Goal: Transaction & Acquisition: Purchase product/service

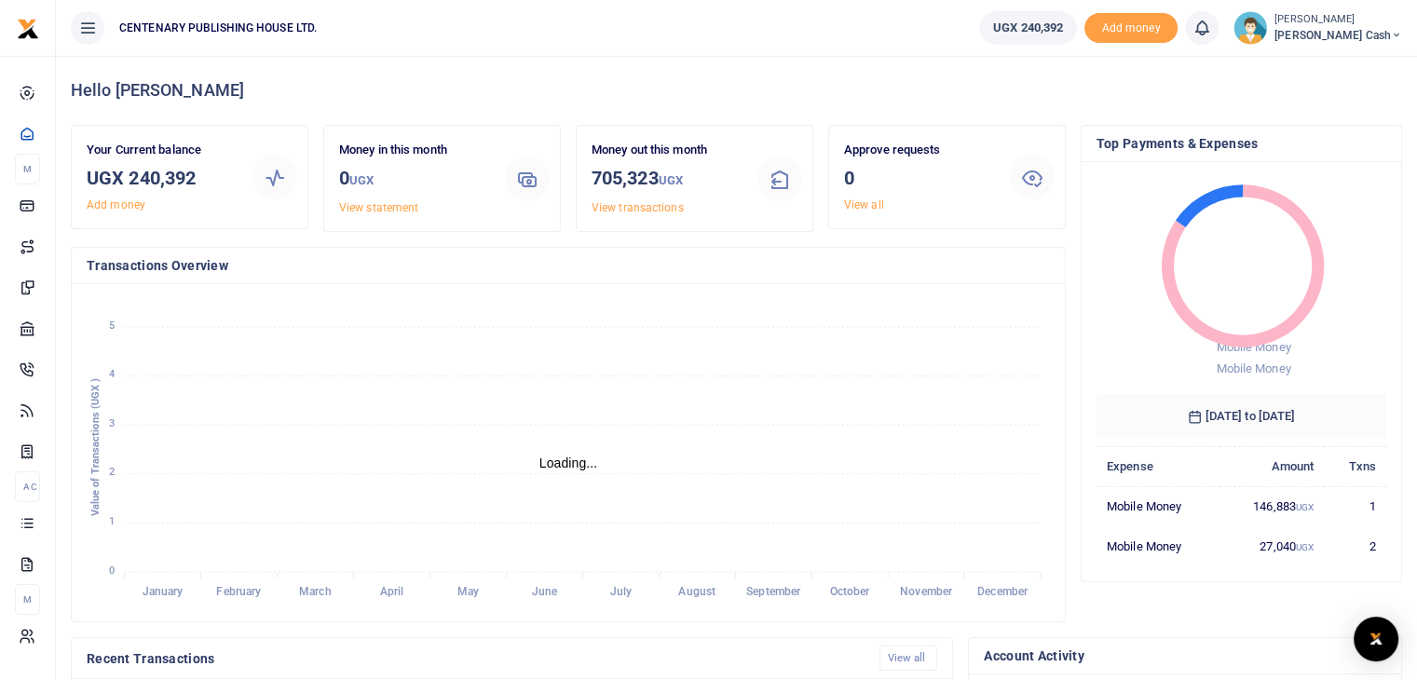
scroll to position [15, 15]
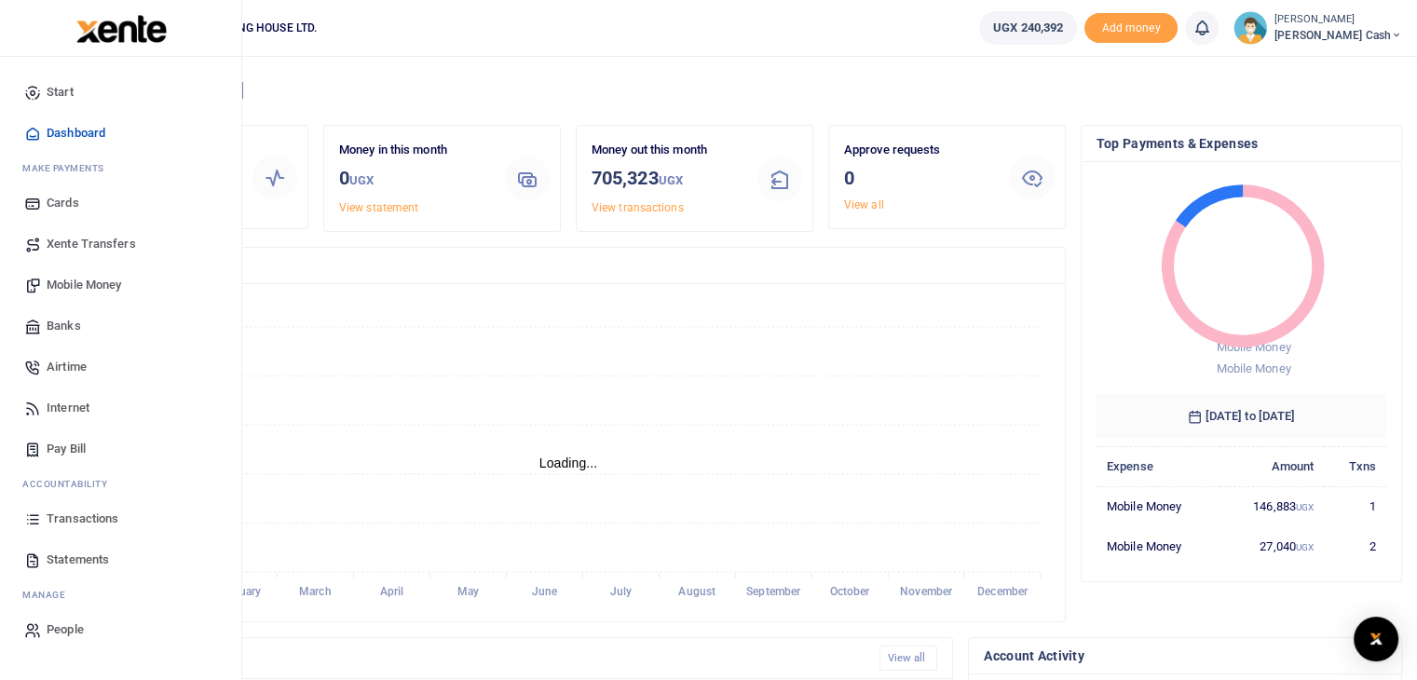
click at [89, 286] on span "Mobile Money" at bounding box center [84, 285] width 75 height 19
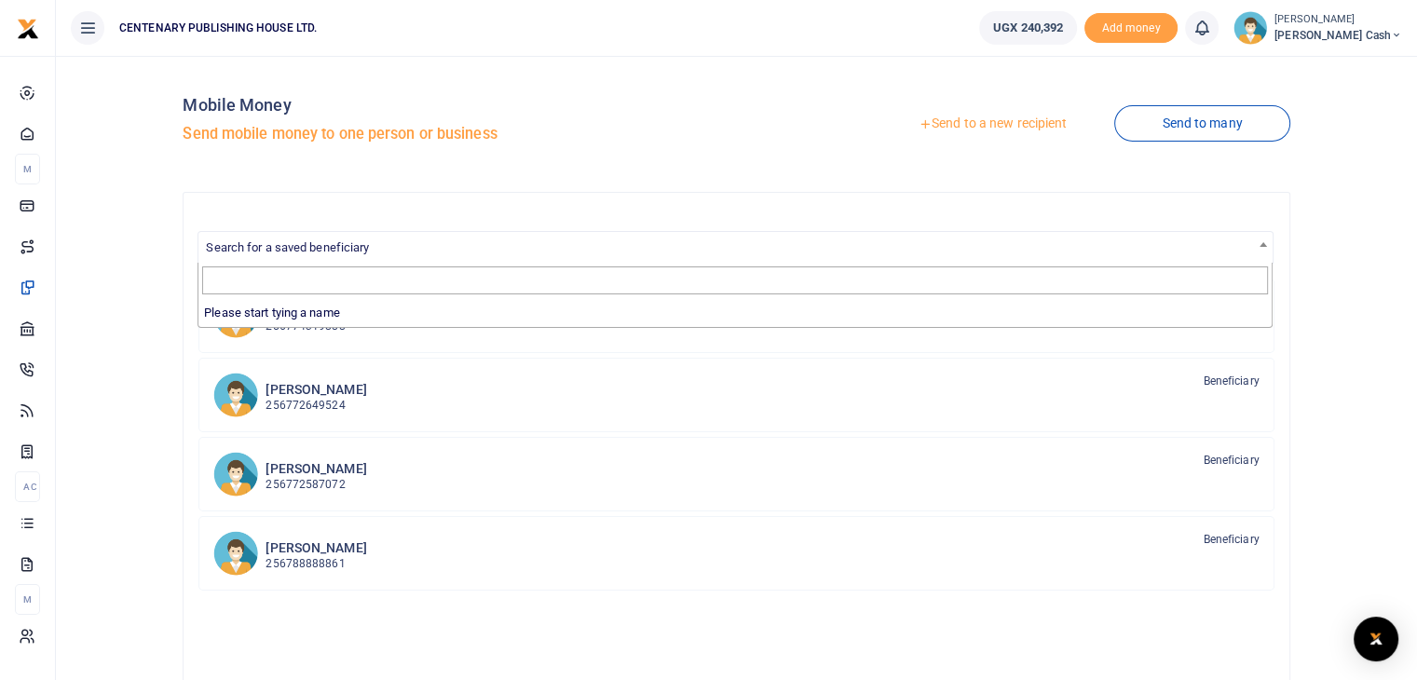
click at [294, 245] on span "Search for a saved beneficiary" at bounding box center [287, 247] width 163 height 14
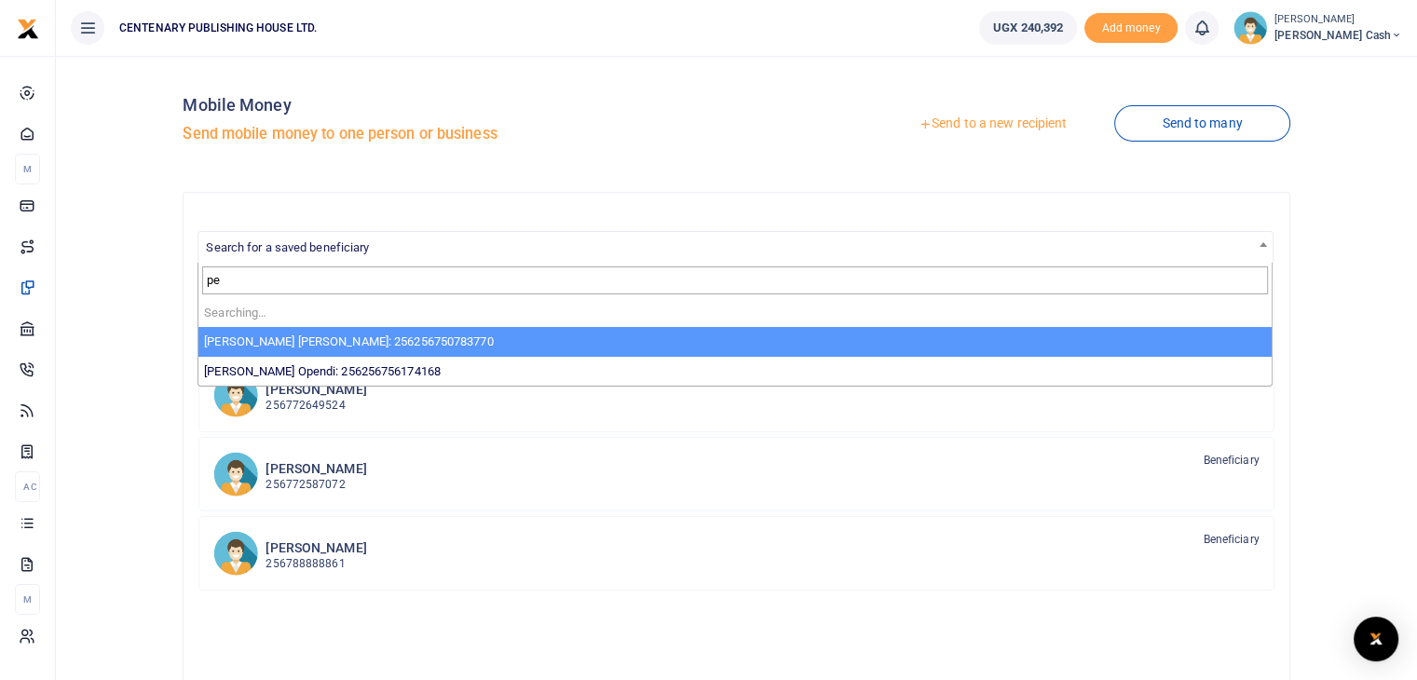
type input "p"
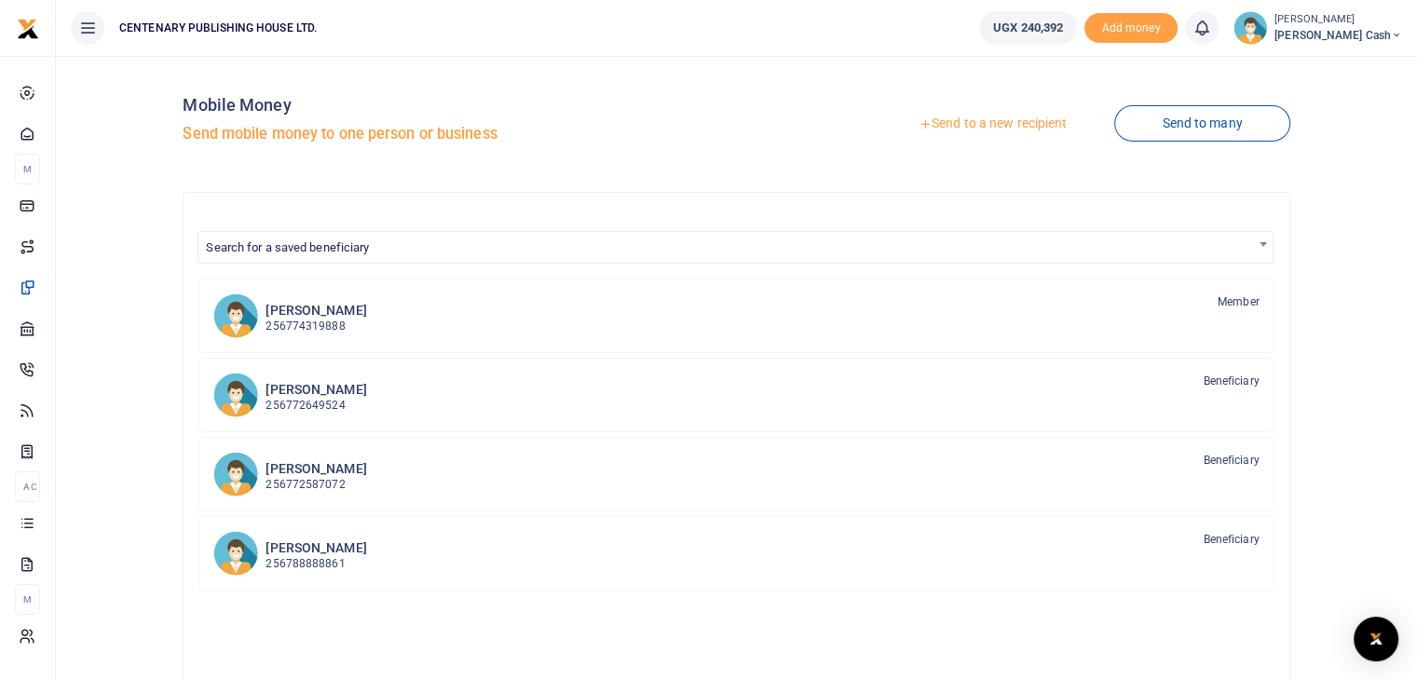
click at [953, 124] on link "Send to a new recipient" at bounding box center [992, 124] width 243 height 34
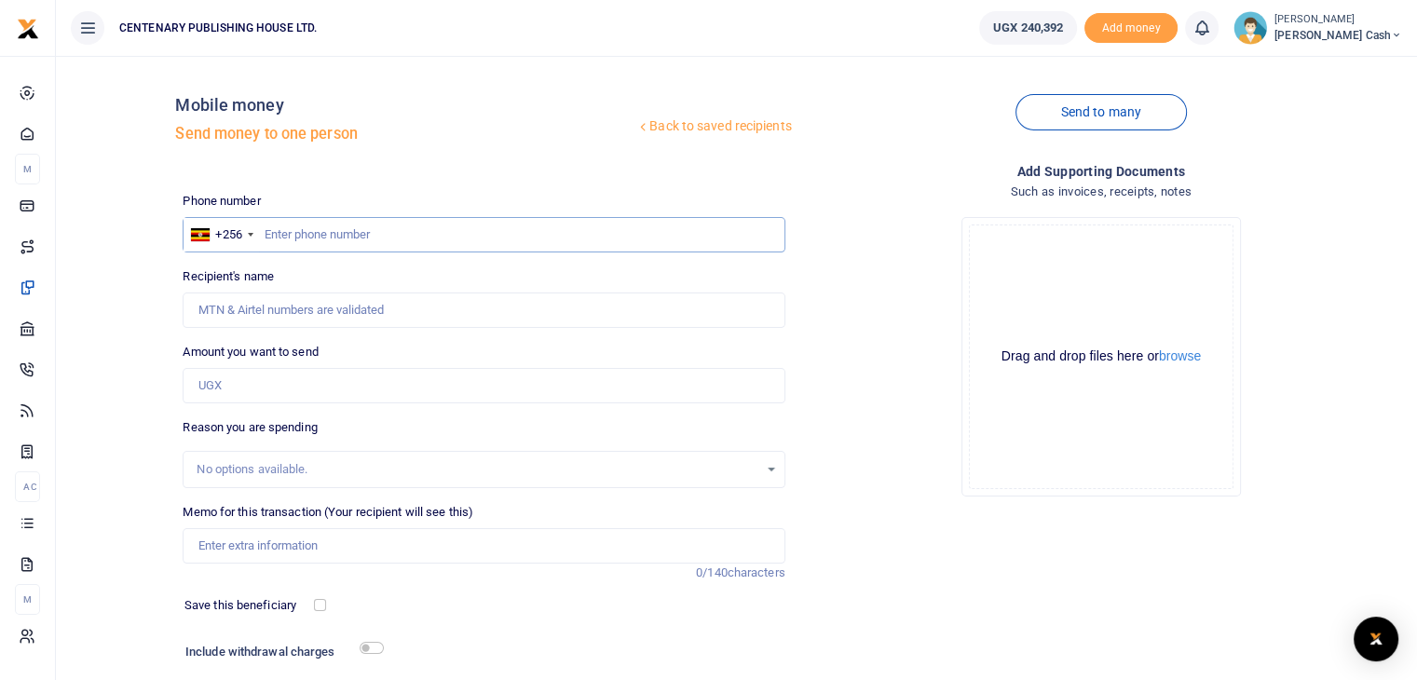
click at [269, 231] on input "text" at bounding box center [484, 234] width 602 height 35
type input "703396908"
type input "[PERSON_NAME]"
type input "703396908"
click at [276, 388] on input "Amount you want to send" at bounding box center [484, 385] width 602 height 35
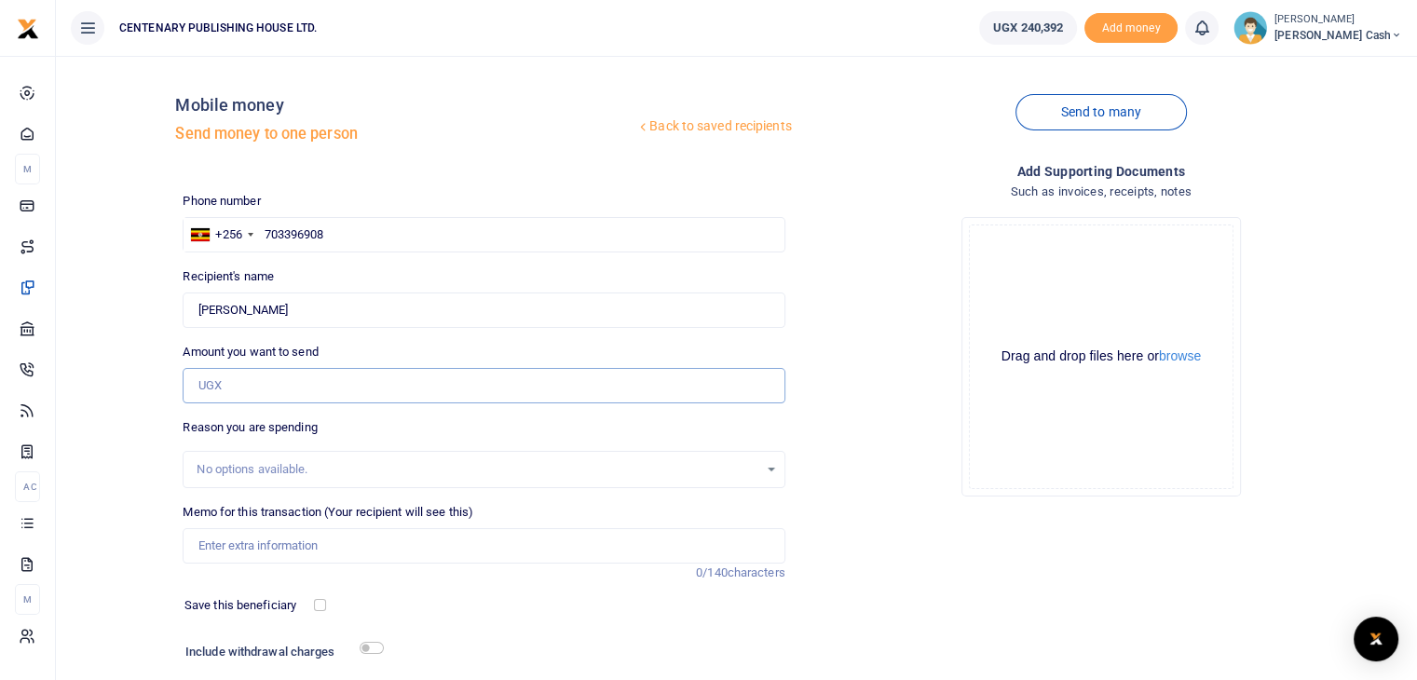
type input "t"
type input "0"
click at [235, 388] on input "0" at bounding box center [484, 385] width 602 height 35
type input "29,000"
click at [200, 547] on input "Memo for this transaction (Your recipient will see this)" at bounding box center [484, 545] width 602 height 35
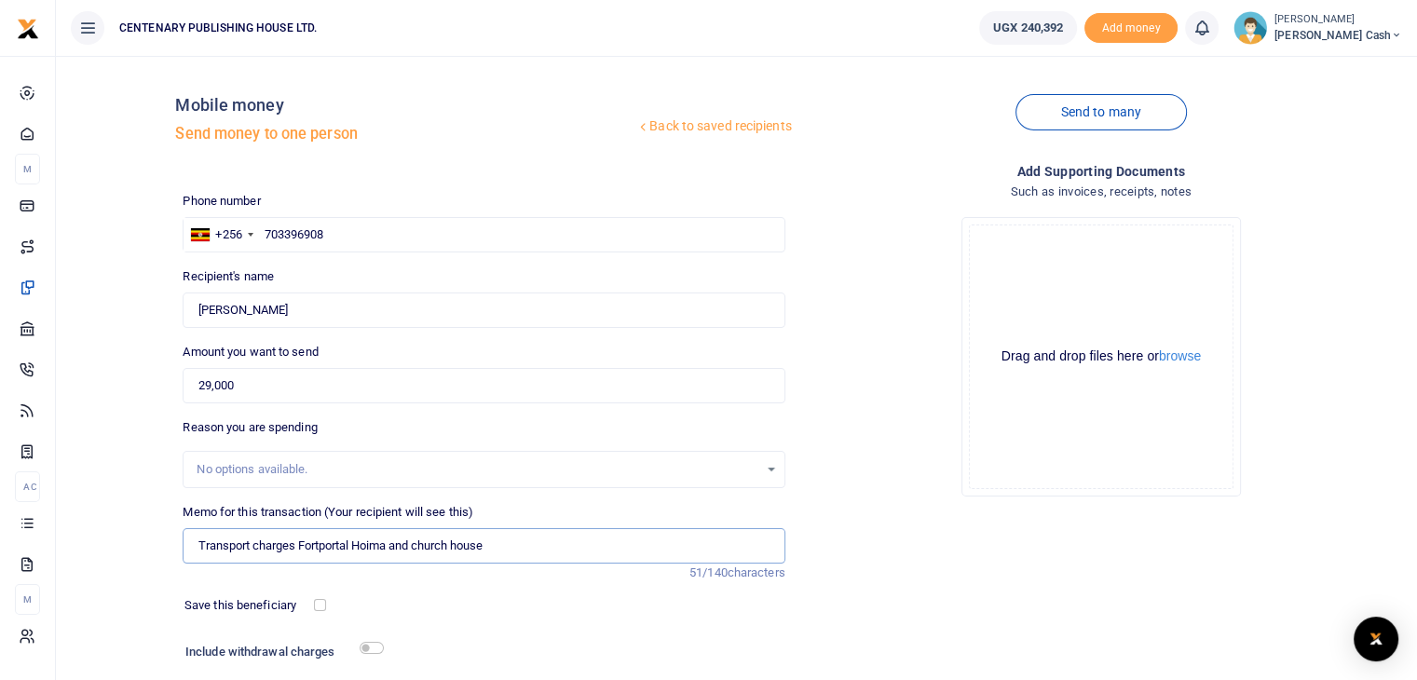
type input "Transport charges Fortportal Hoima and church house"
click at [321, 606] on input "checkbox" at bounding box center [320, 605] width 12 height 12
checkbox input "true"
click at [363, 647] on input "checkbox" at bounding box center [372, 648] width 24 height 12
checkbox input "true"
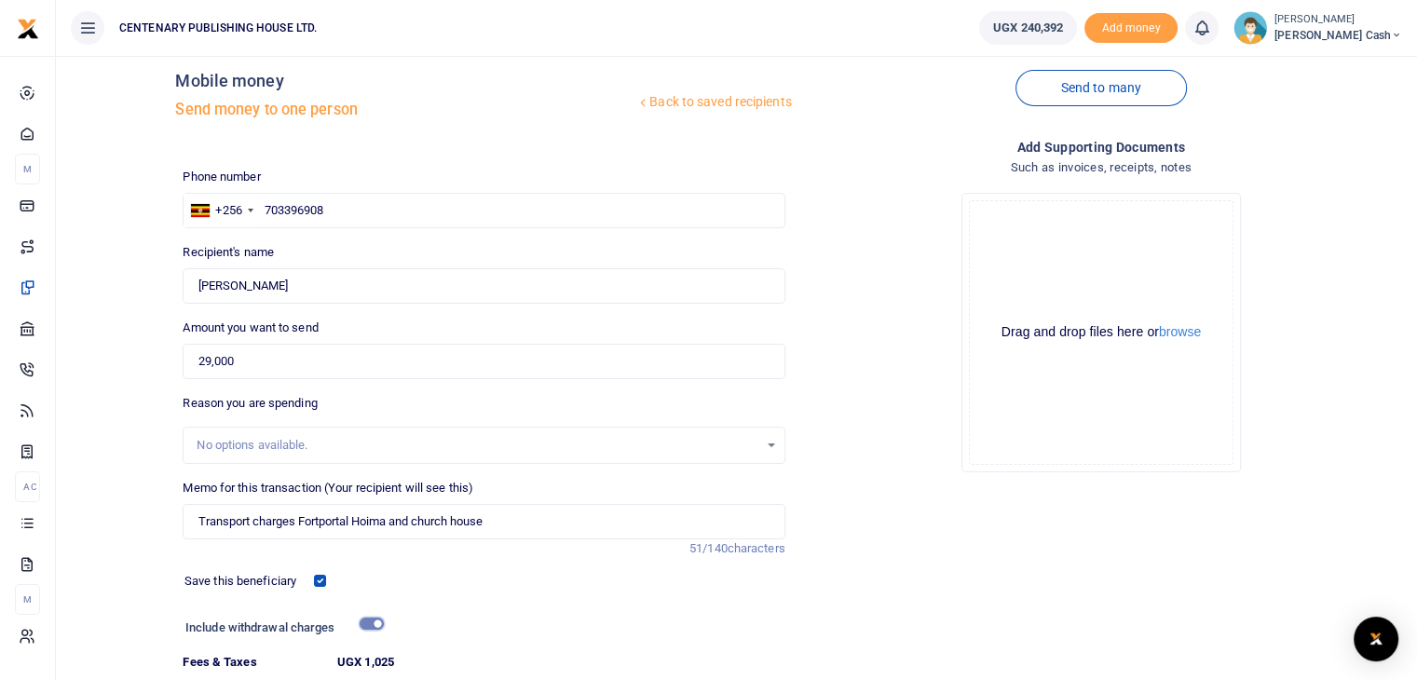
scroll to position [123, 0]
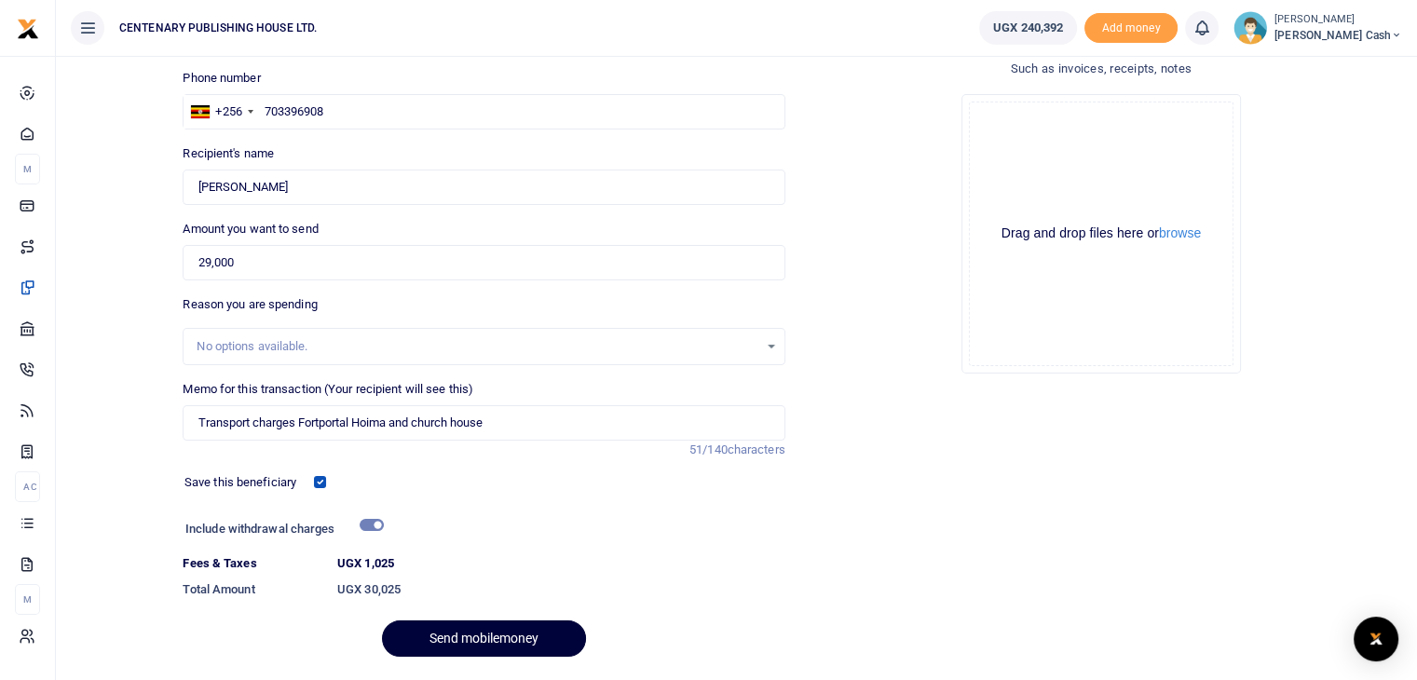
click at [457, 638] on button "Send mobilemoney" at bounding box center [484, 638] width 204 height 36
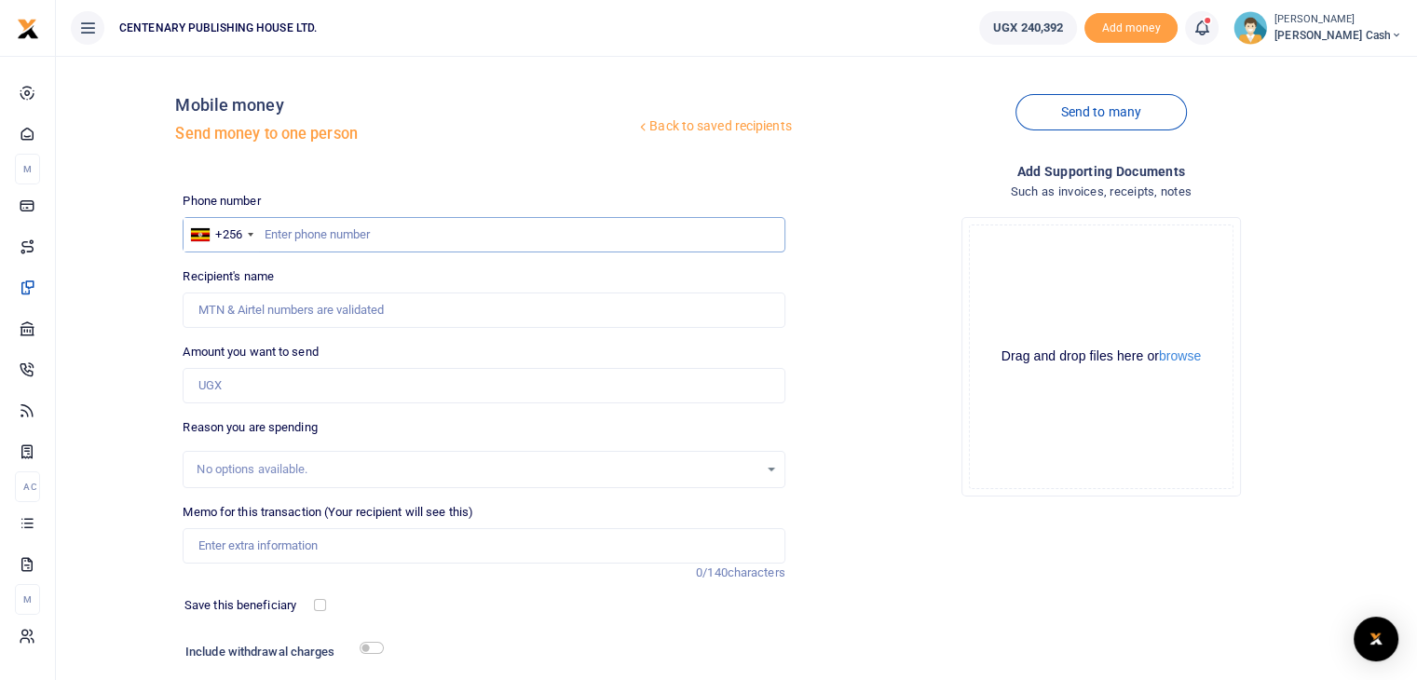
click at [354, 241] on input "text" at bounding box center [484, 234] width 602 height 35
type input "772649524"
type input "[PERSON_NAME] [PERSON_NAME] Kasande"
type input "772649524"
click at [332, 377] on input "Amount you want to send" at bounding box center [484, 385] width 602 height 35
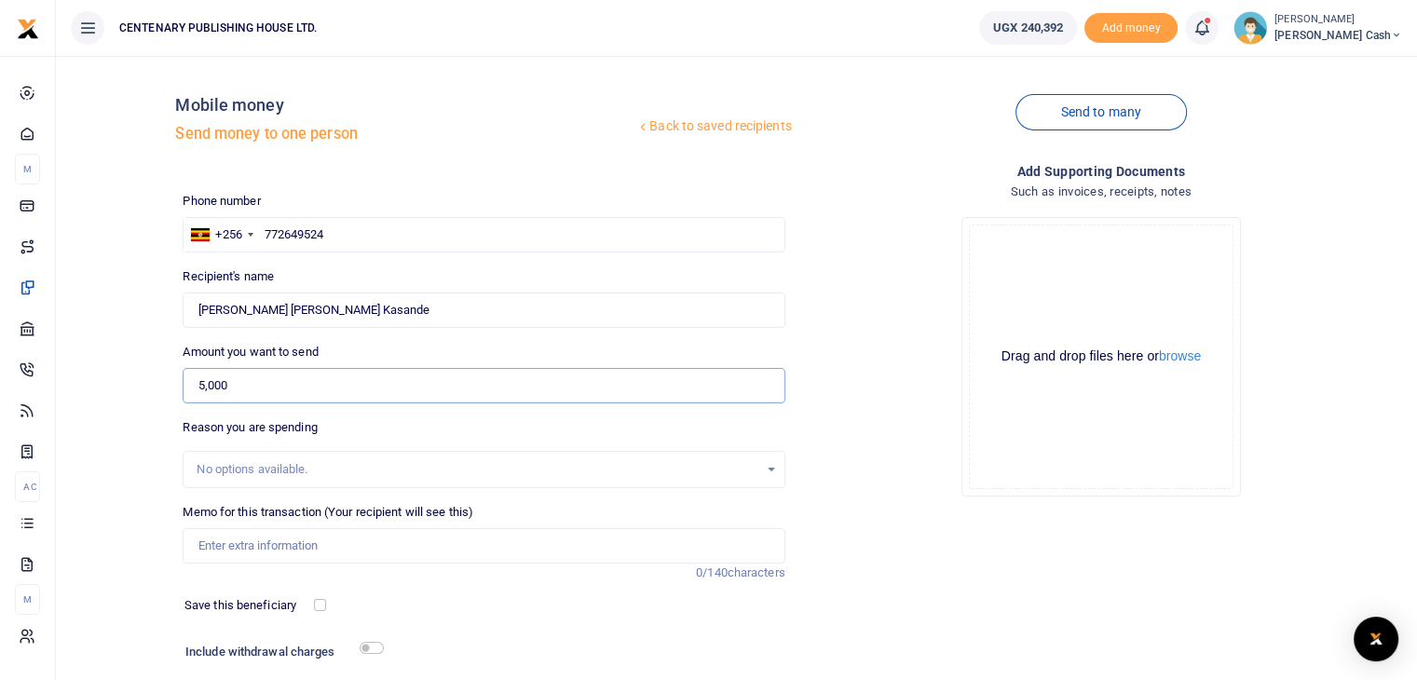
type input "5,000"
click at [240, 550] on input "Memo for this transaction (Your recipient will see this)" at bounding box center [484, 545] width 602 height 35
type input "Transport to and fro bank"
click at [320, 624] on div "Phone number +256 Uganda +256 772649524 Phone is required. Recipient's name Fou…" at bounding box center [483, 468] width 617 height 552
click at [320, 608] on input "checkbox" at bounding box center [320, 605] width 12 height 12
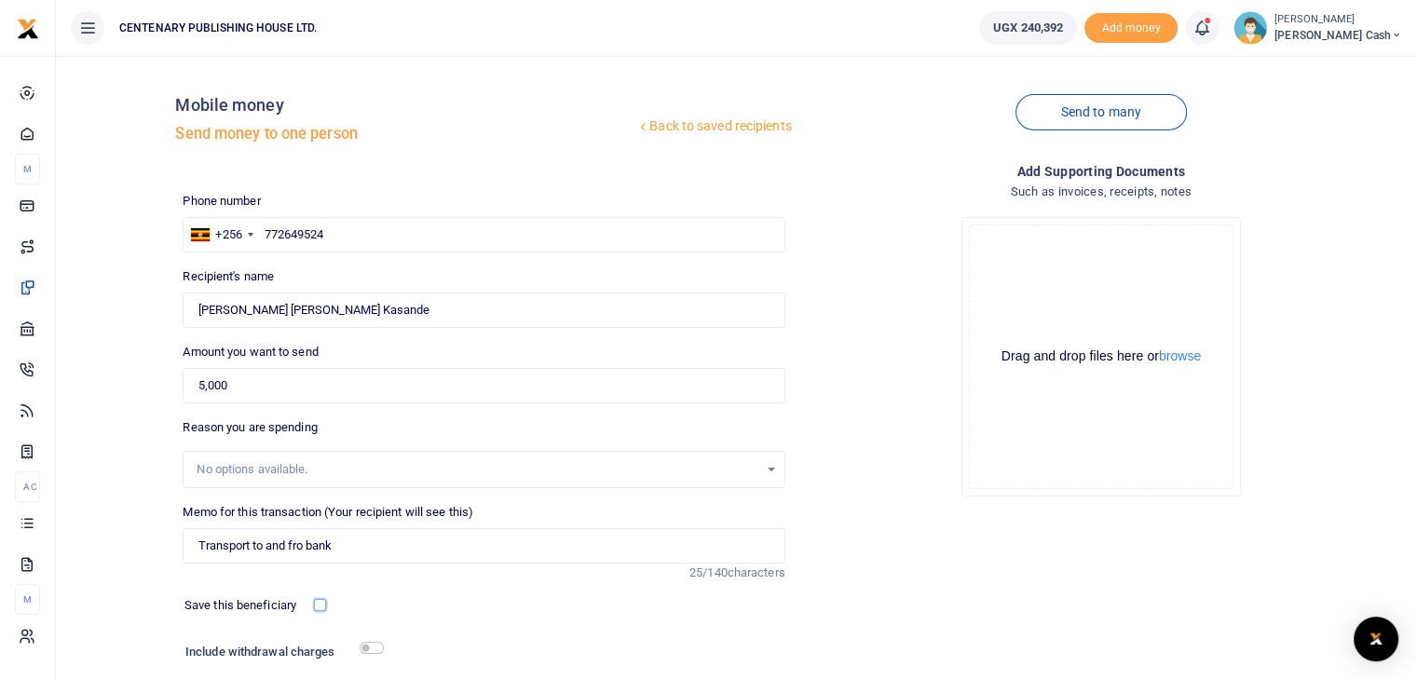
checkbox input "true"
click at [368, 647] on input "checkbox" at bounding box center [372, 648] width 24 height 12
checkbox input "true"
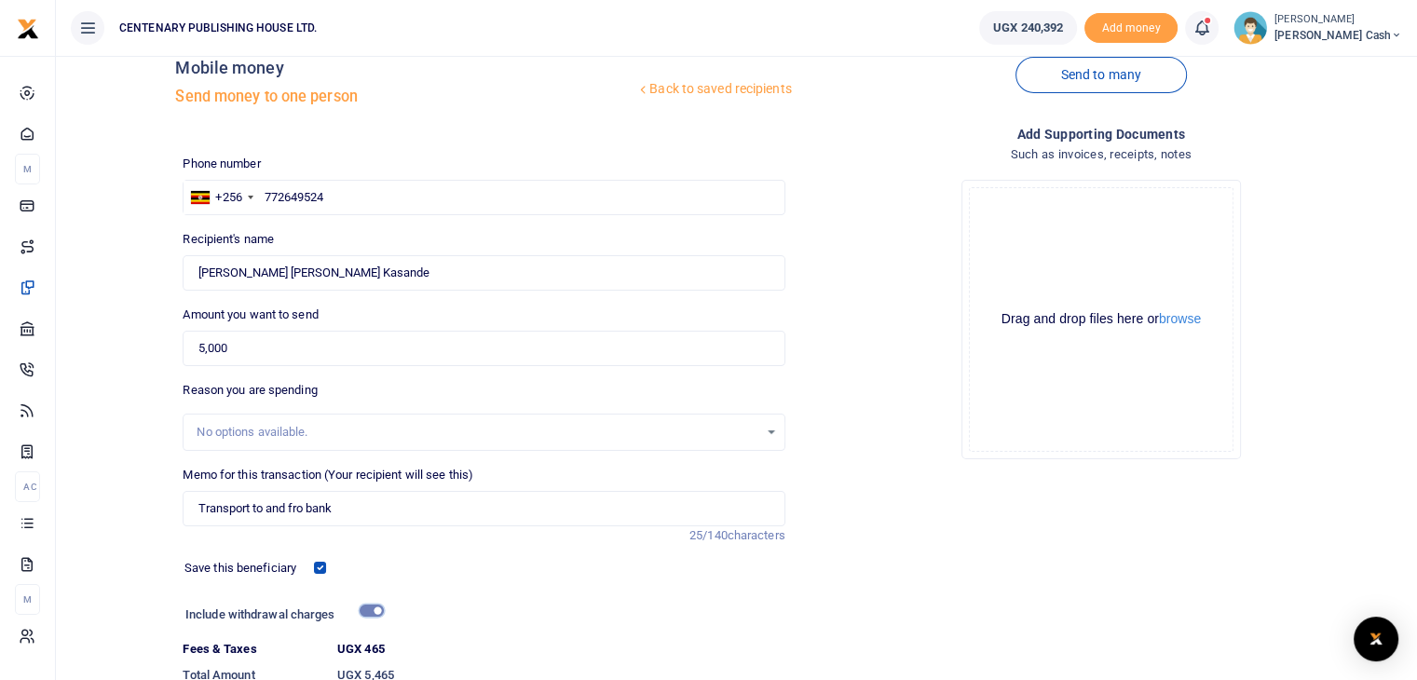
scroll to position [161, 0]
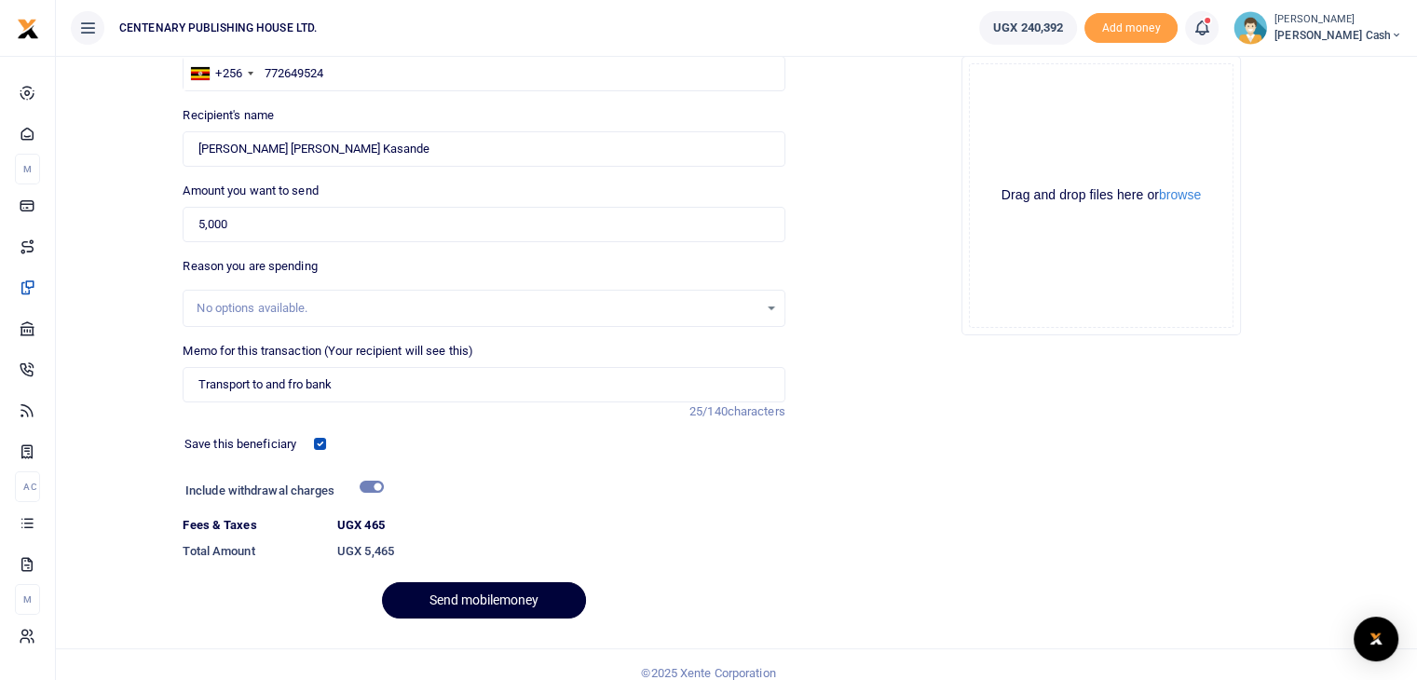
click at [499, 604] on button "Send mobilemoney" at bounding box center [484, 600] width 204 height 36
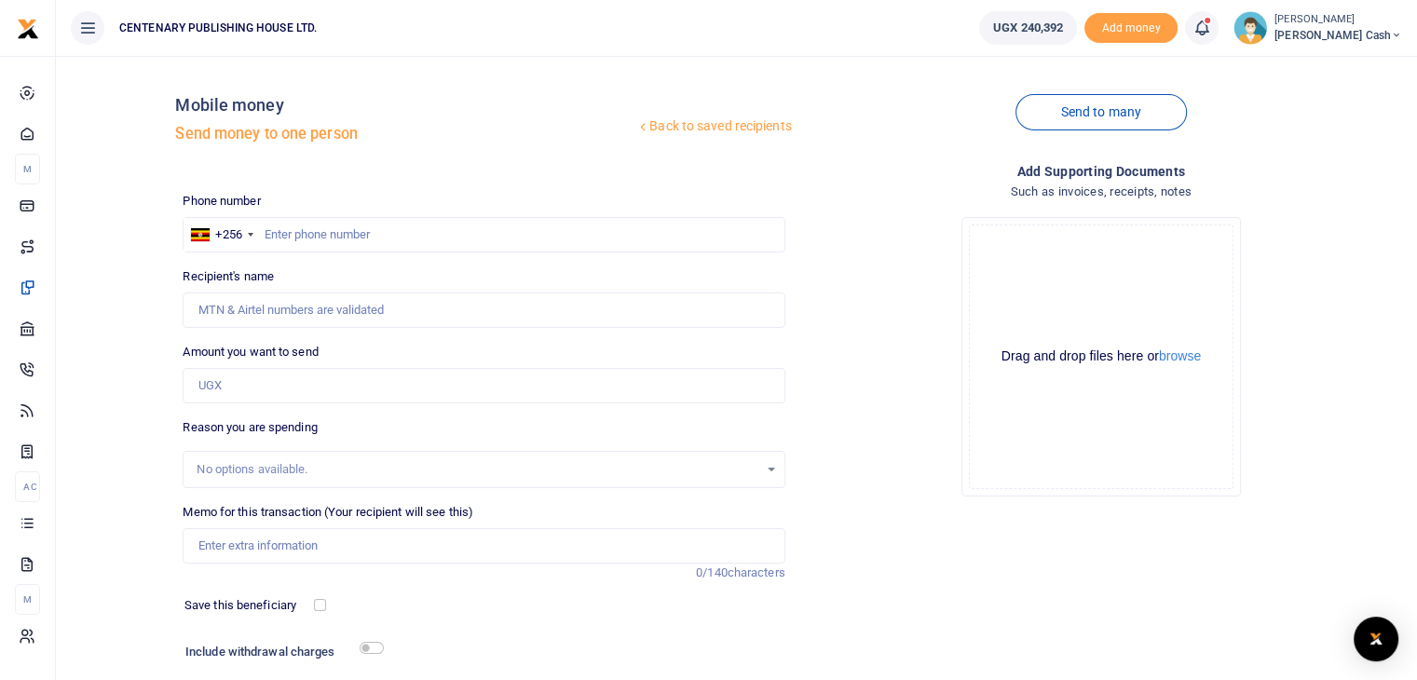
click at [759, 124] on link "Back to saved recipients" at bounding box center [713, 127] width 157 height 34
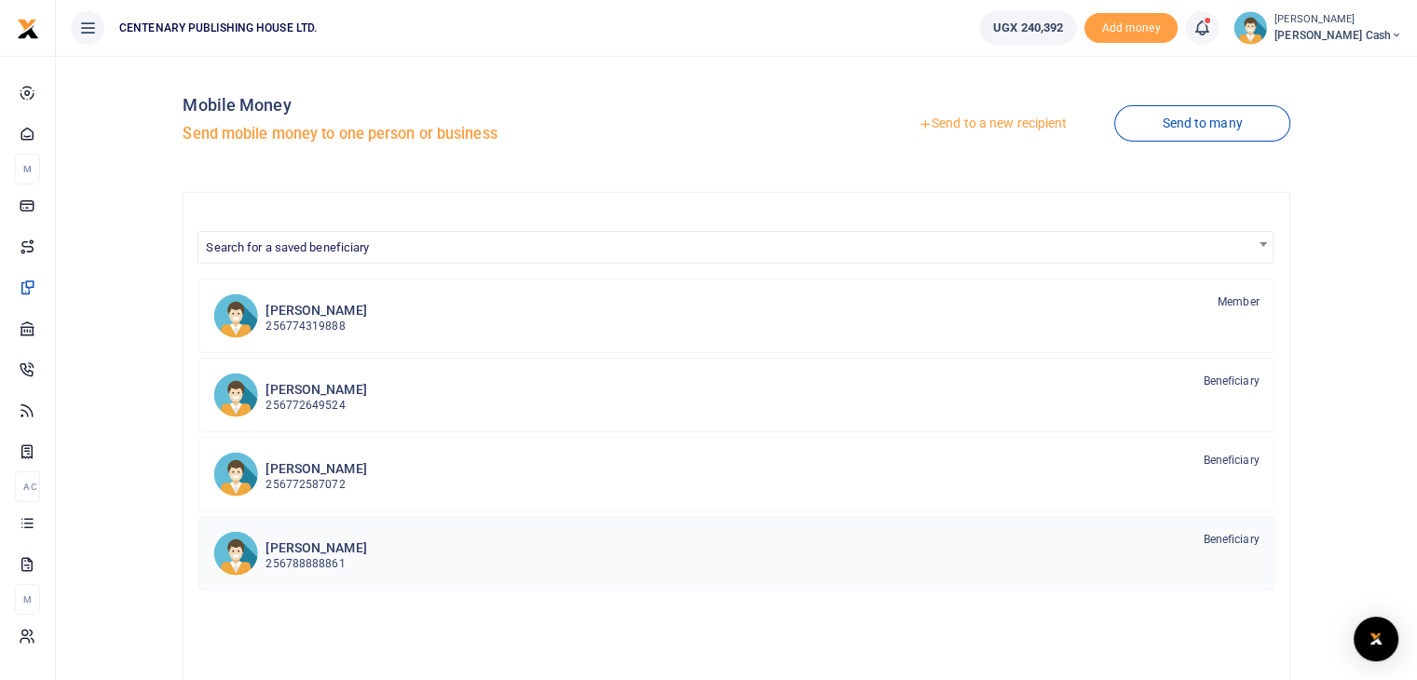
click at [353, 549] on h6 "[PERSON_NAME]" at bounding box center [316, 548] width 101 height 16
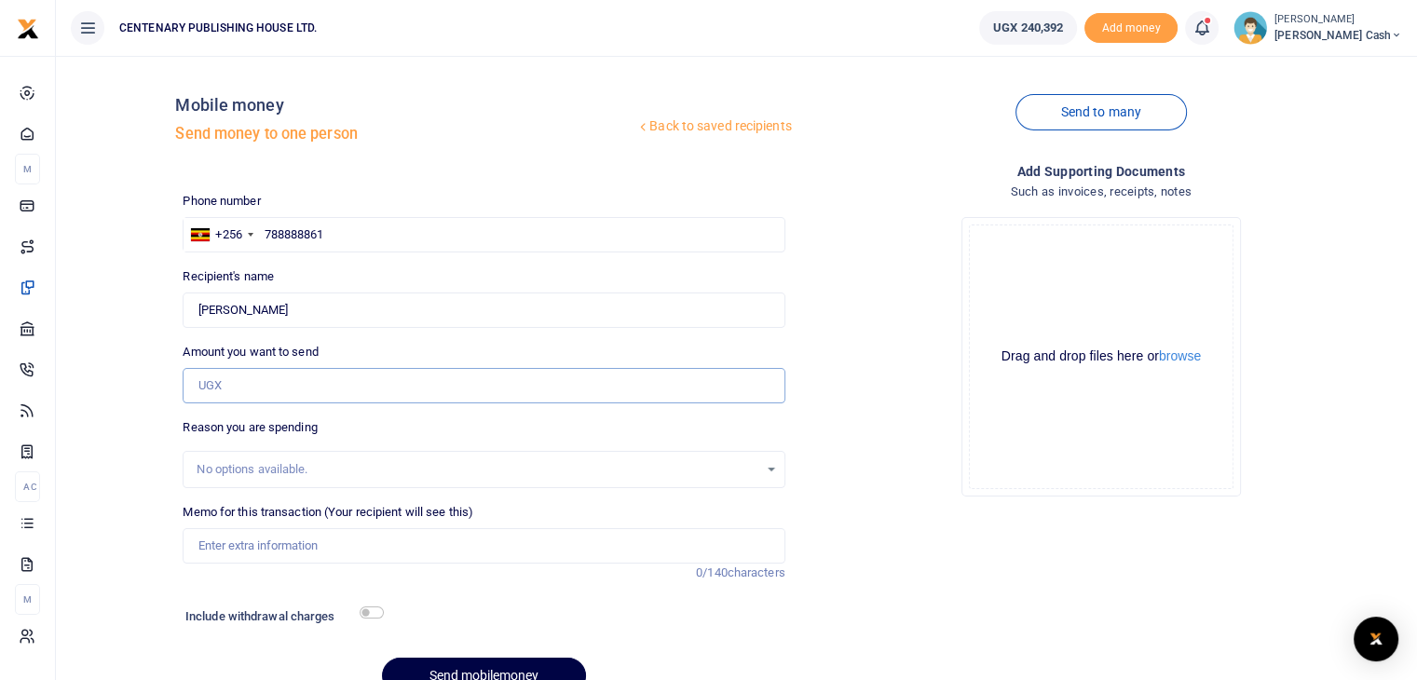
click at [271, 392] on input "Amount you want to send" at bounding box center [484, 385] width 602 height 35
type input "25,000"
click at [221, 545] on input "Memo for this transaction (Your recipient will see this)" at bounding box center [484, 545] width 602 height 35
click at [320, 543] on input "MV parking 4days and parking tickets" at bounding box center [484, 545] width 602 height 35
type input "MV parking 4days and street parking tickets"
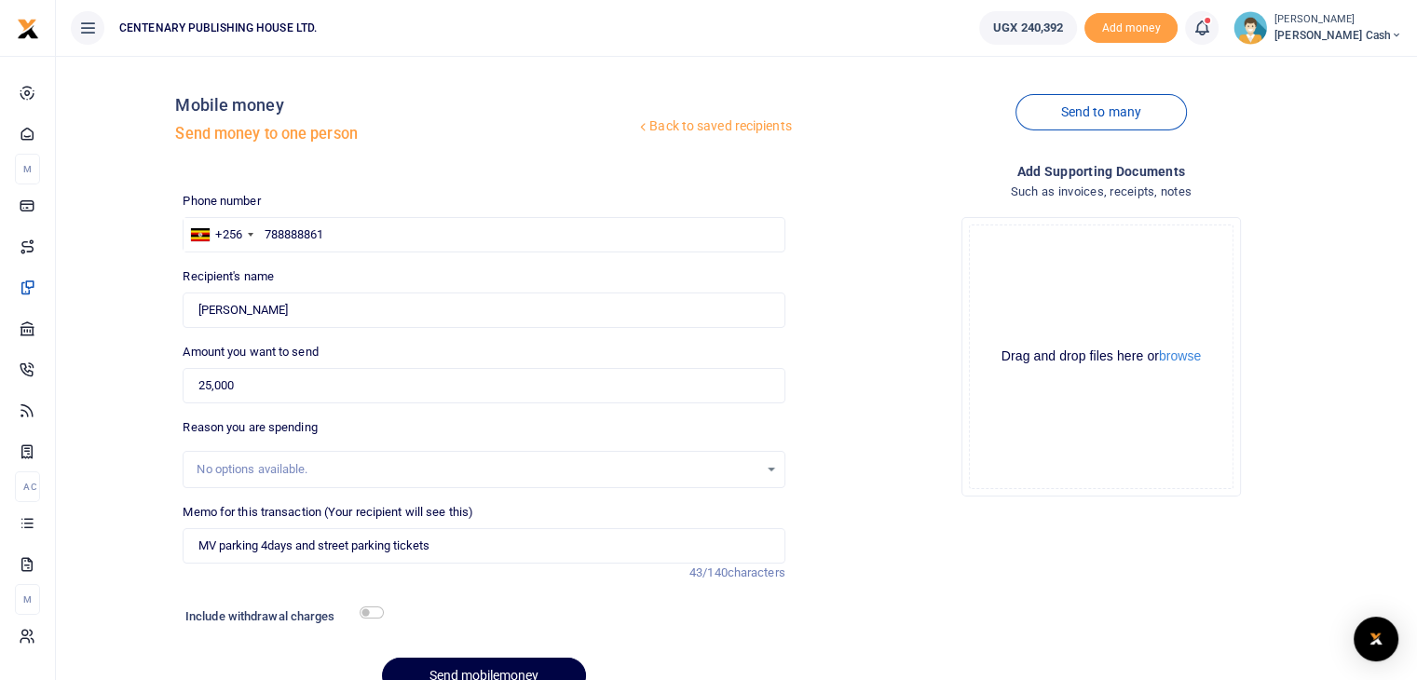
click at [436, 615] on div at bounding box center [562, 619] width 359 height 30
click at [378, 611] on input "checkbox" at bounding box center [372, 612] width 24 height 12
checkbox input "true"
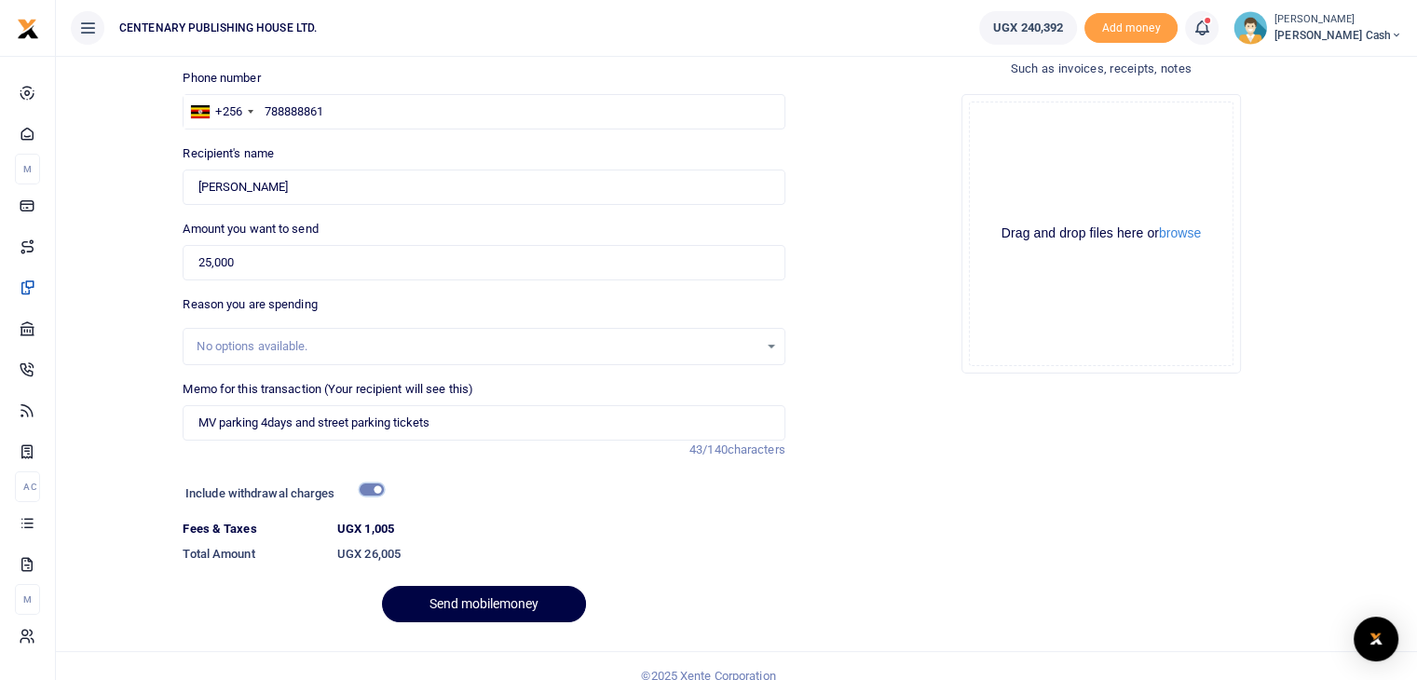
scroll to position [143, 0]
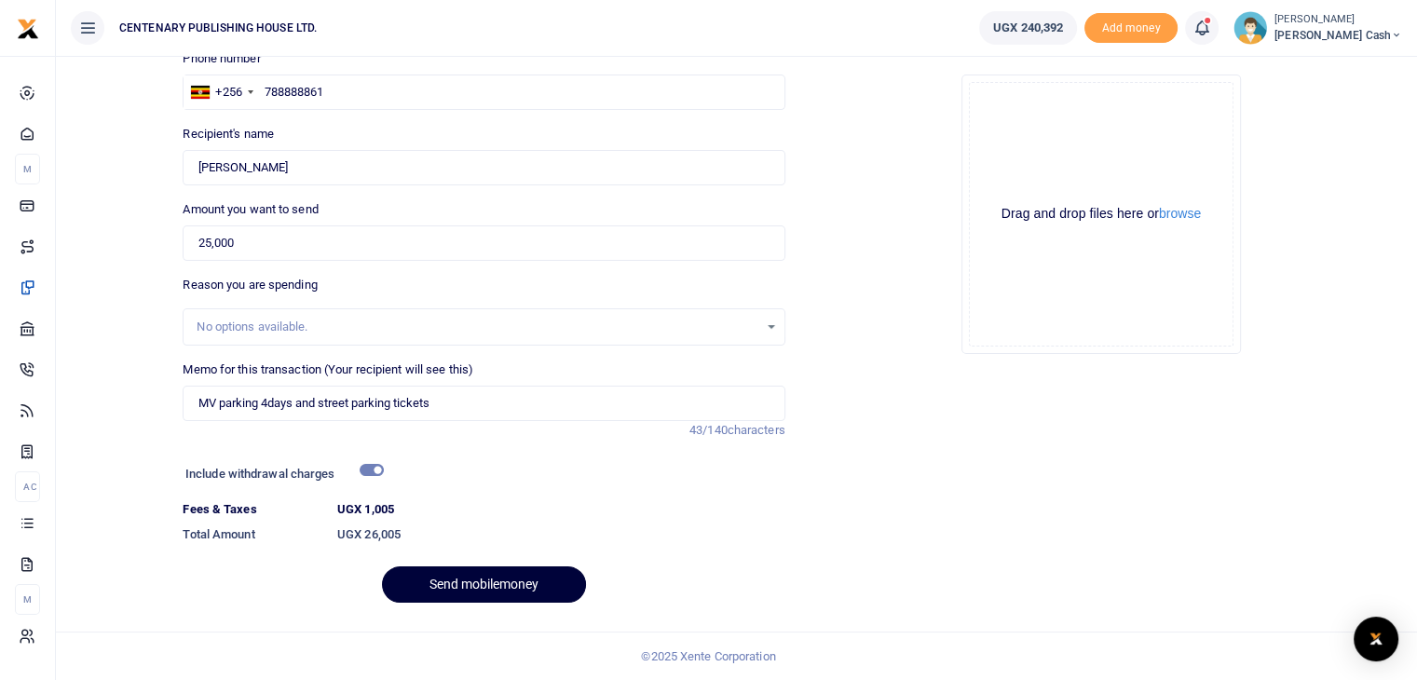
click at [475, 593] on button "Send mobilemoney" at bounding box center [484, 584] width 204 height 36
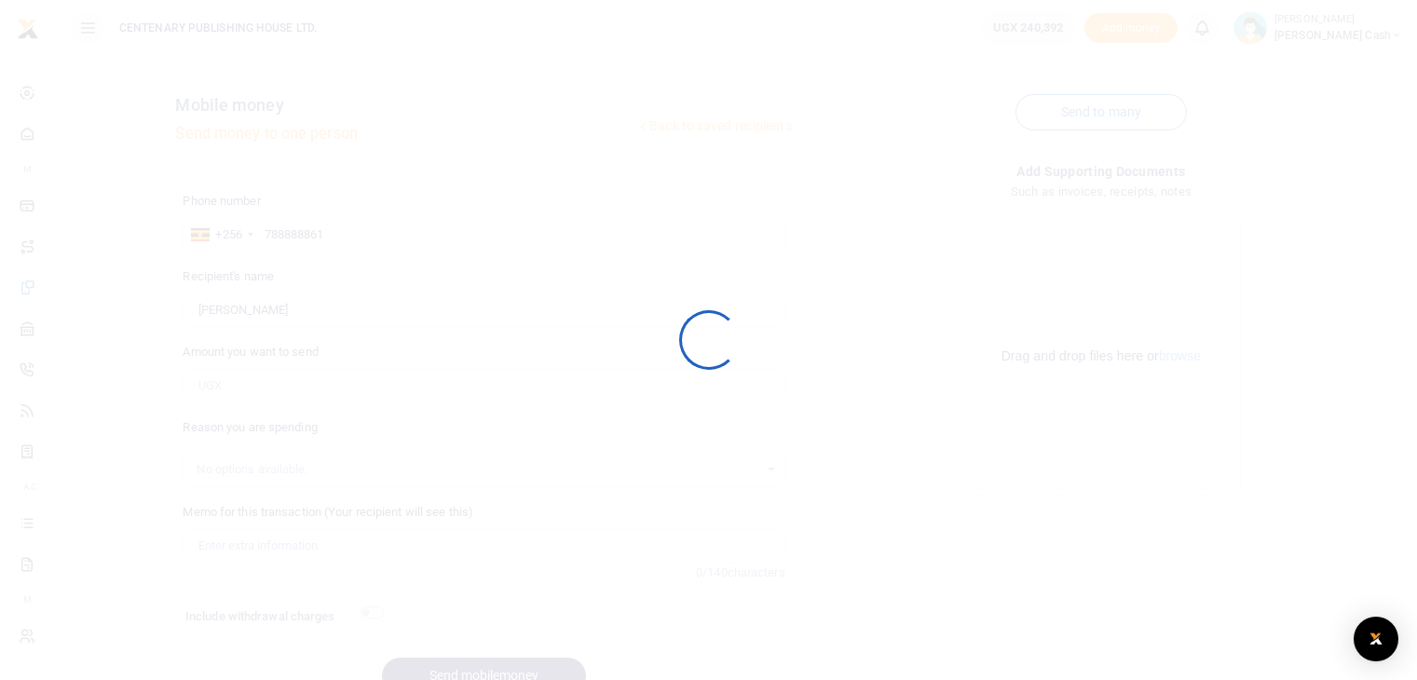
scroll to position [91, 0]
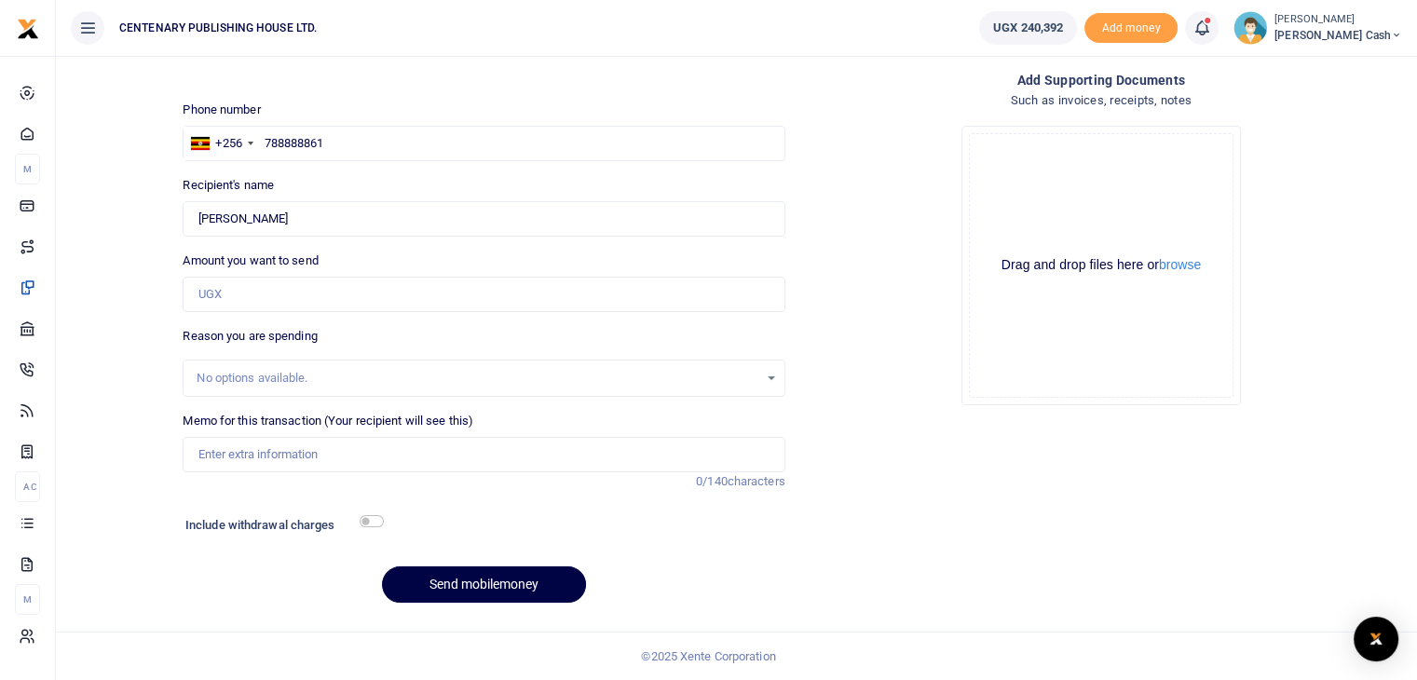
click at [1211, 26] on icon at bounding box center [1201, 28] width 19 height 20
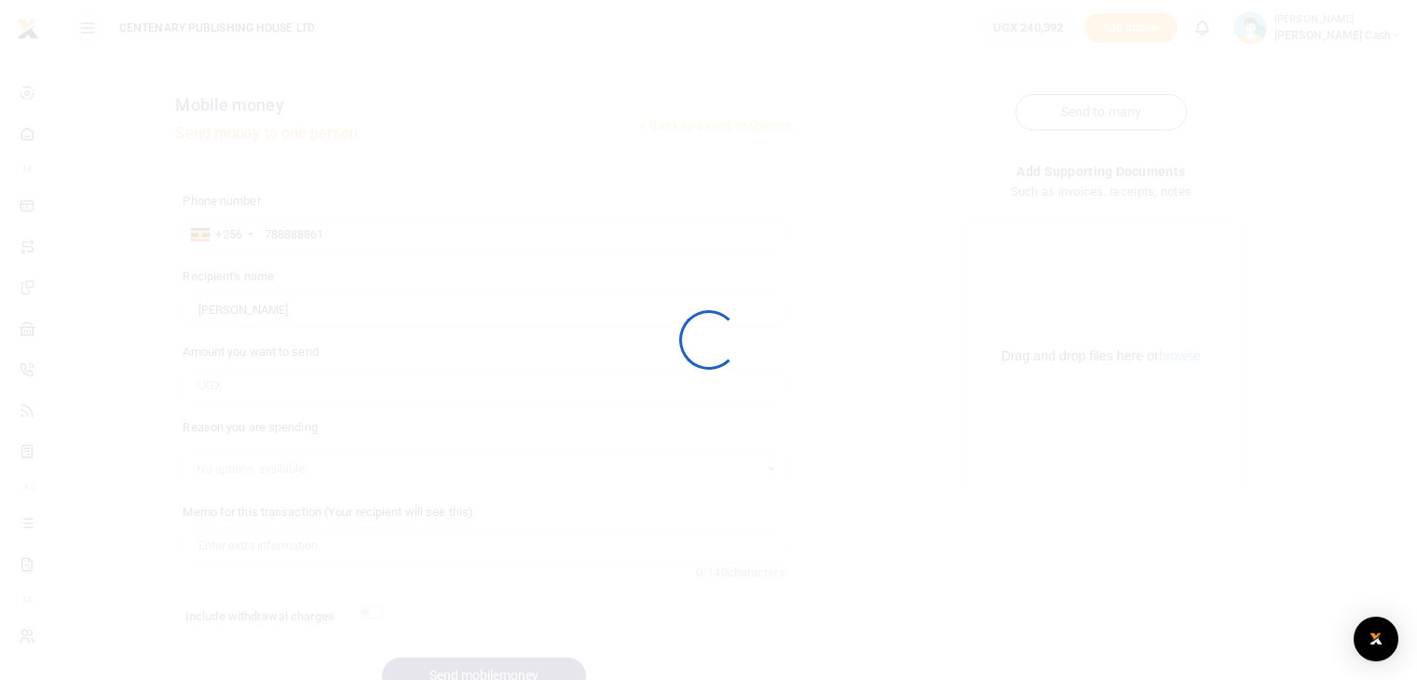
scroll to position [91, 0]
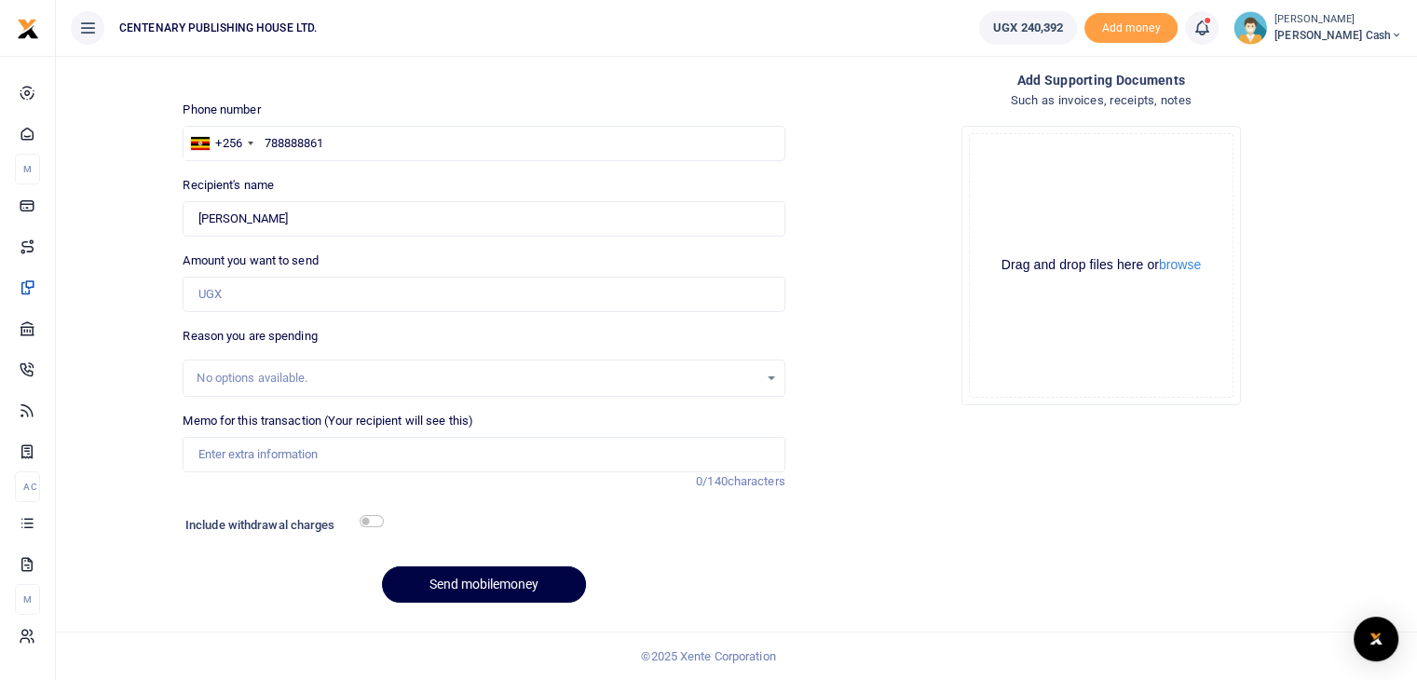
click at [1368, 38] on span "[PERSON_NAME] Cash" at bounding box center [1338, 35] width 128 height 17
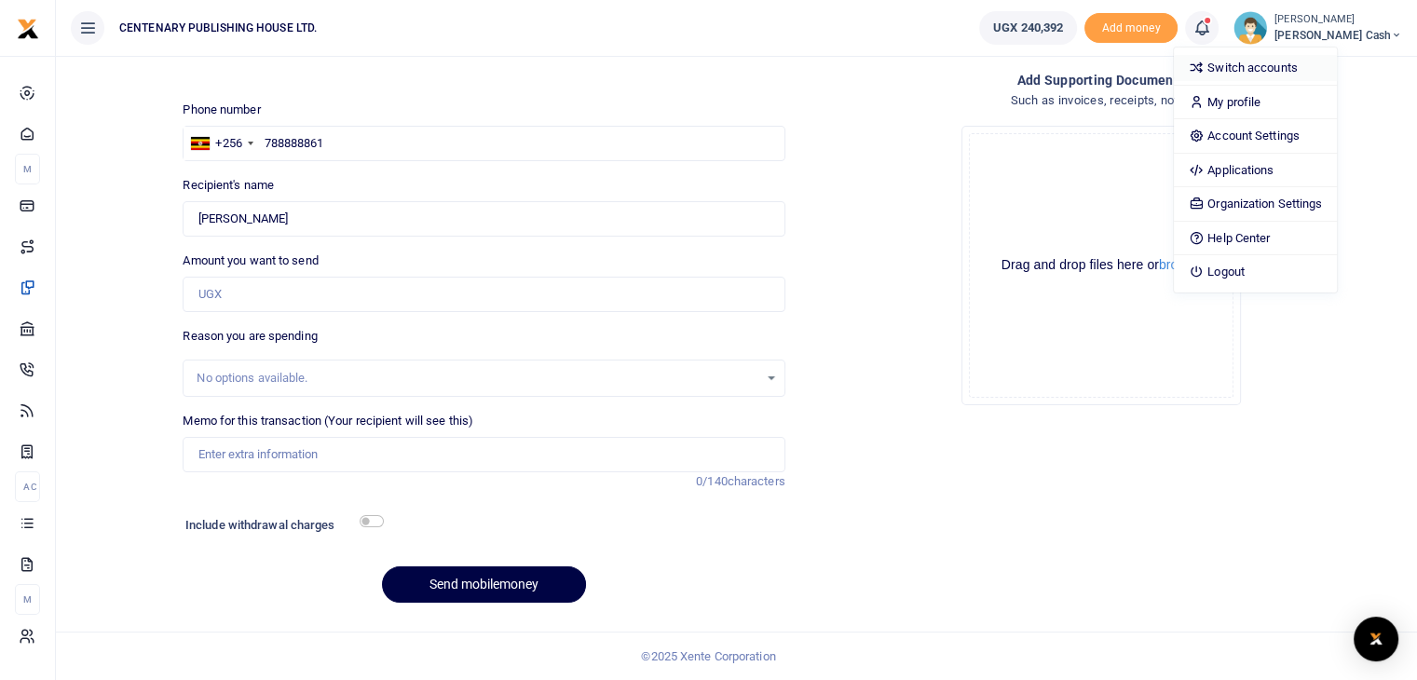
click at [1337, 72] on link "Switch accounts" at bounding box center [1255, 68] width 163 height 26
